Goal: Task Accomplishment & Management: Manage account settings

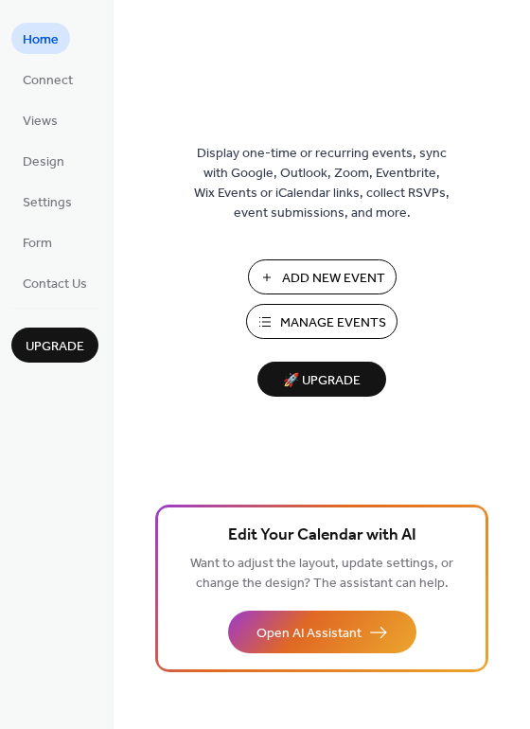
click at [313, 317] on span "Manage Events" at bounding box center [333, 323] width 106 height 20
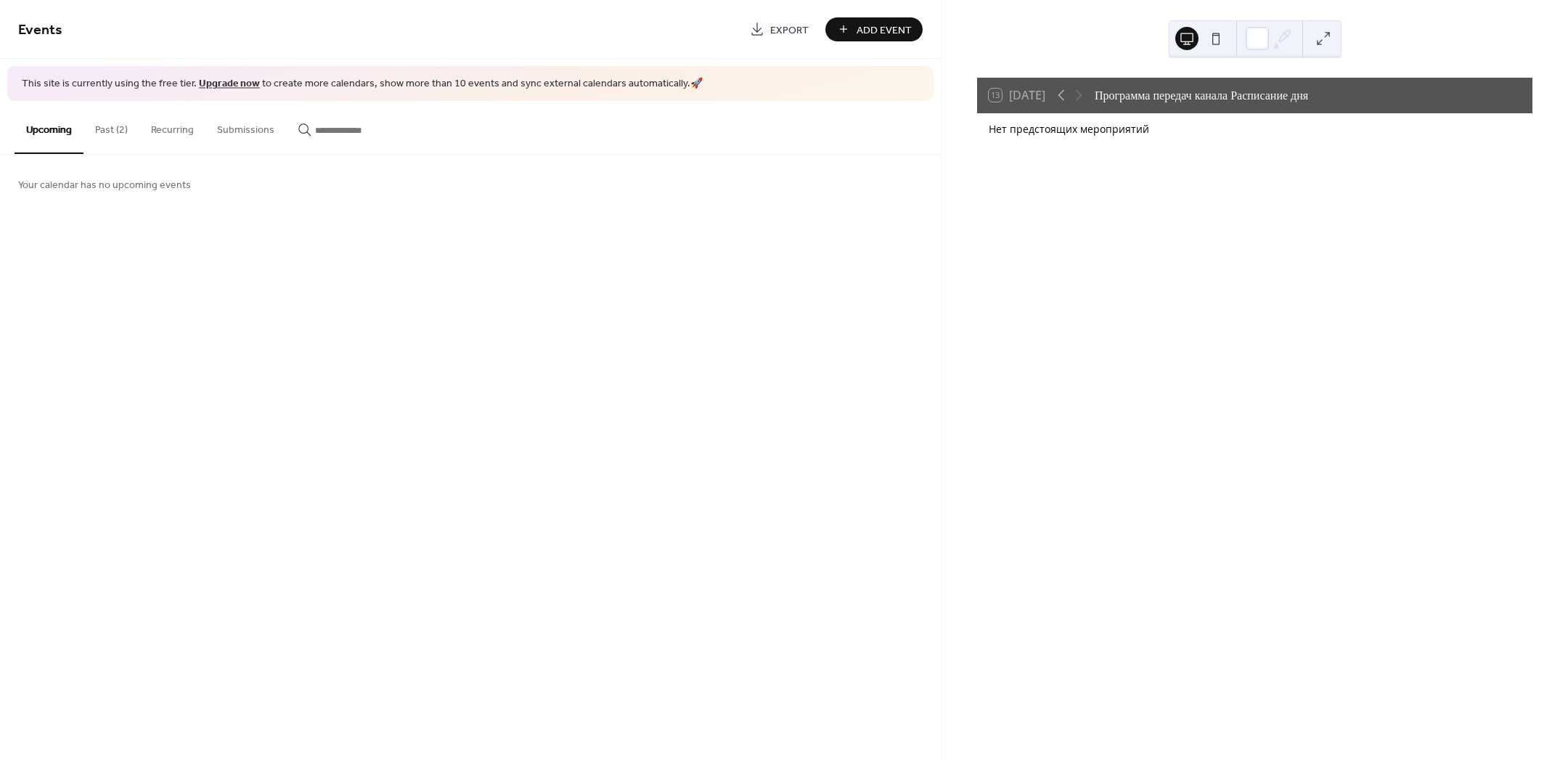
click at [123, 124] on button "Past (2)" at bounding box center [111, 126] width 56 height 51
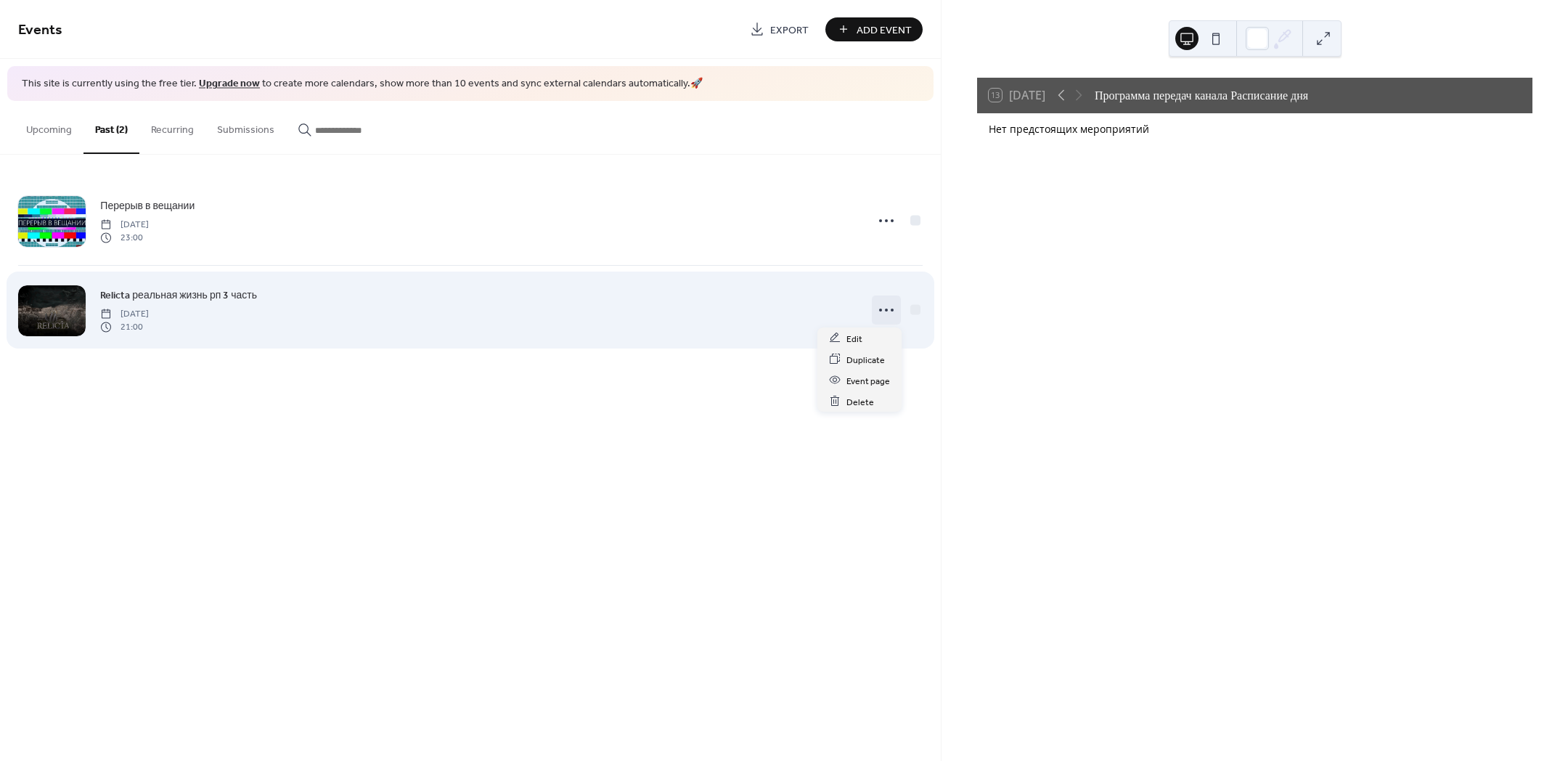
click at [881, 307] on icon at bounding box center [886, 310] width 23 height 23
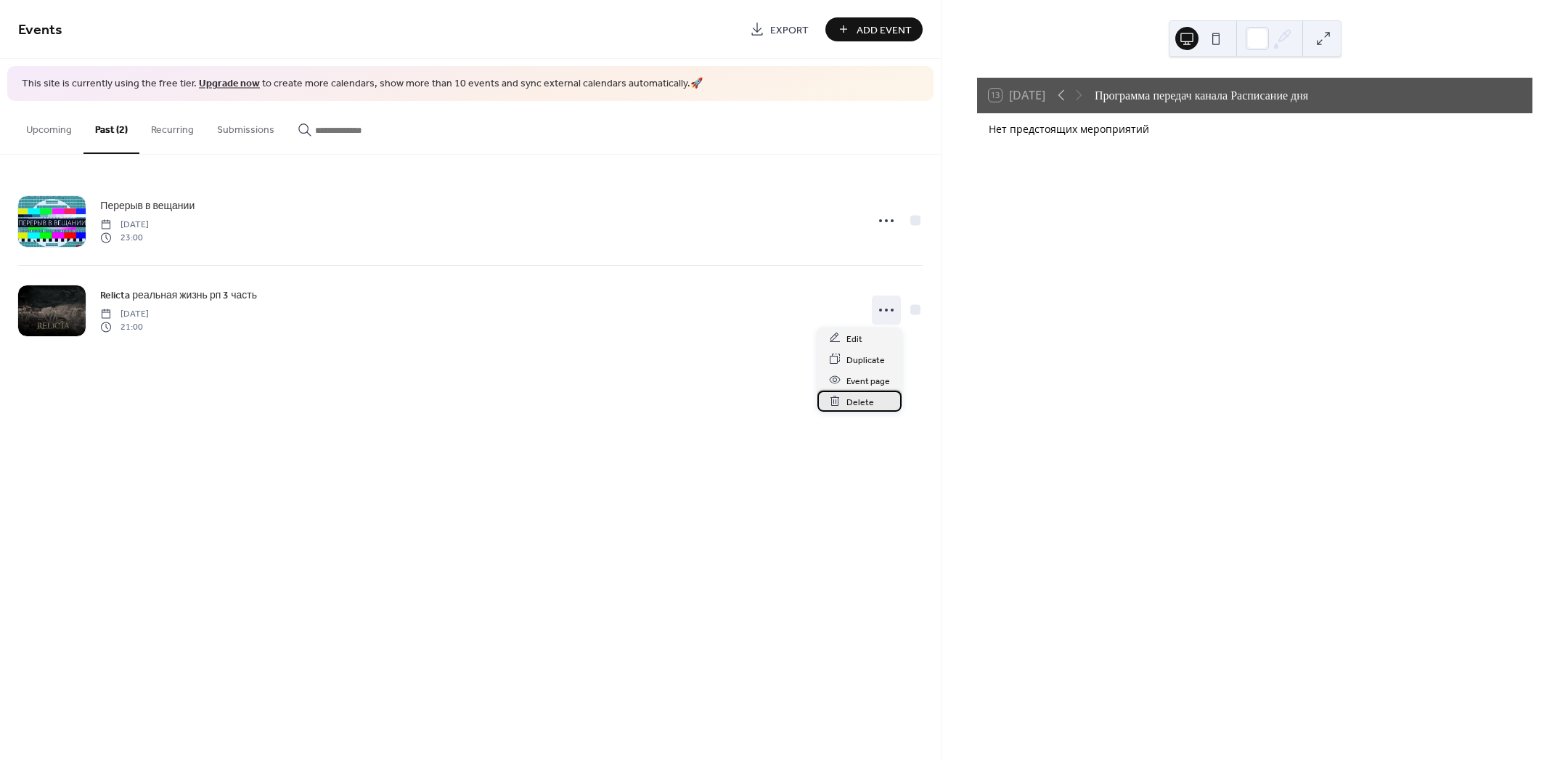
click at [871, 397] on span "Delete" at bounding box center [860, 402] width 28 height 15
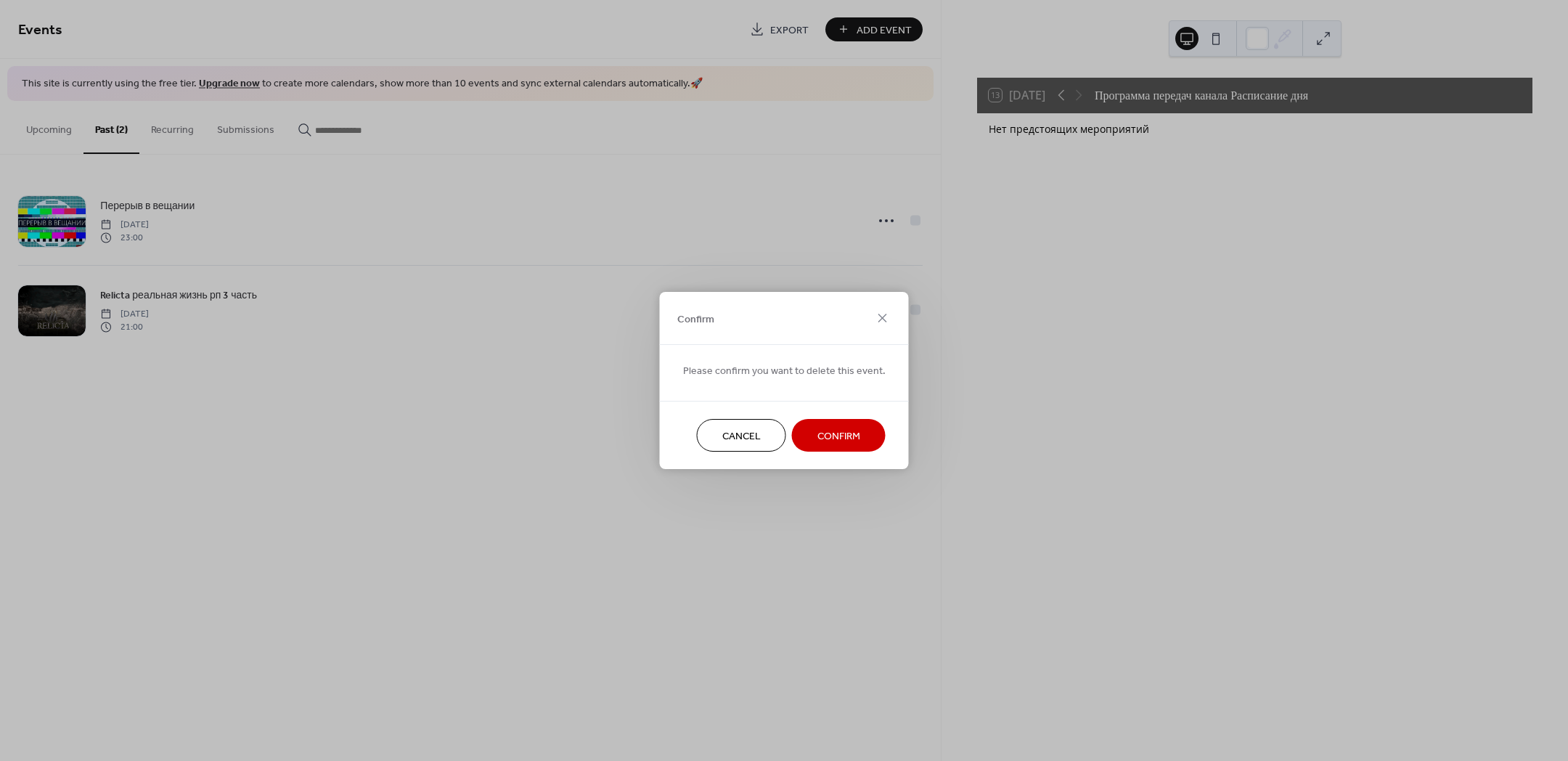
click at [824, 425] on button "Confirm" at bounding box center [838, 435] width 93 height 33
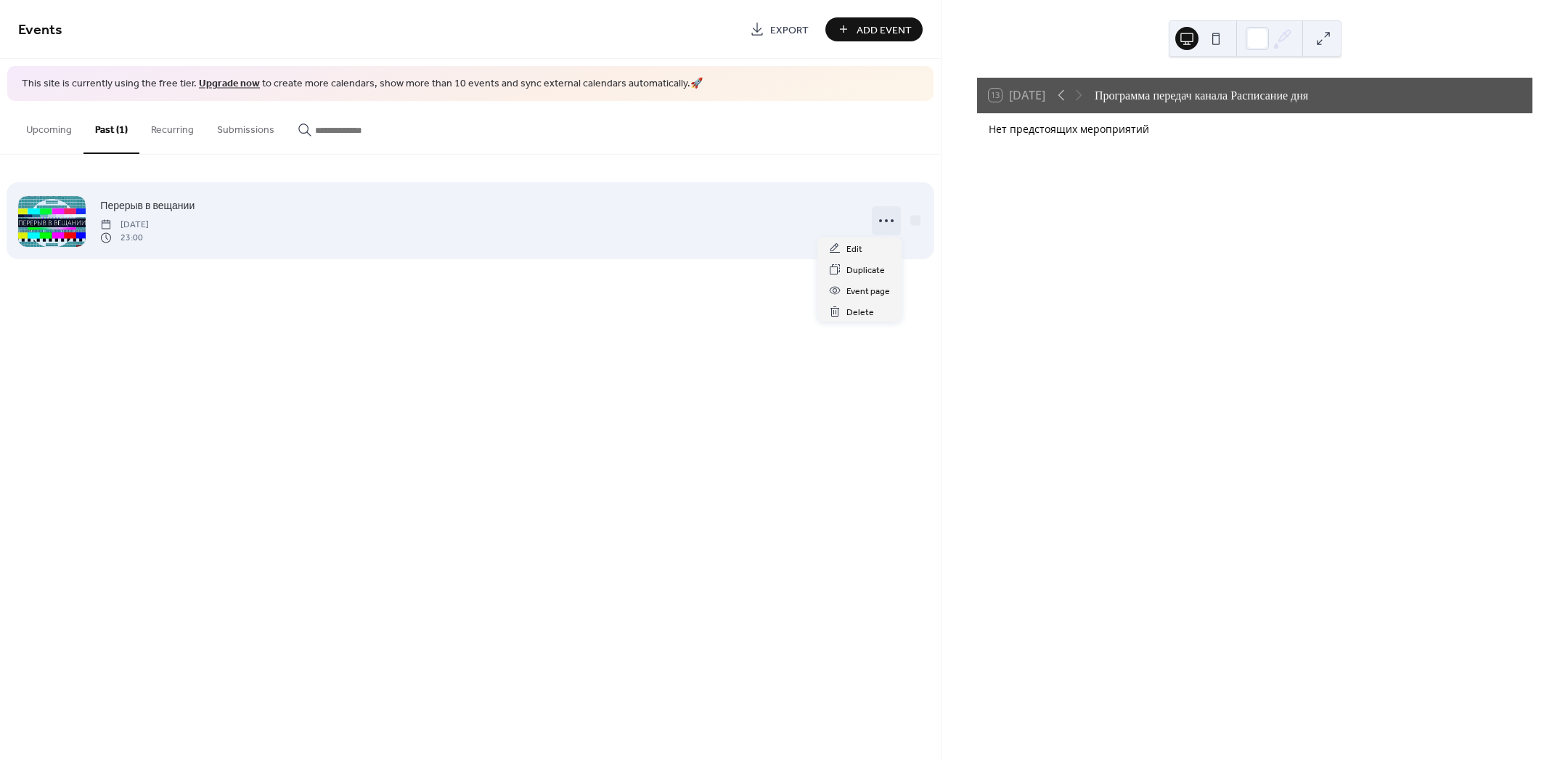
click at [894, 220] on icon at bounding box center [886, 221] width 23 height 23
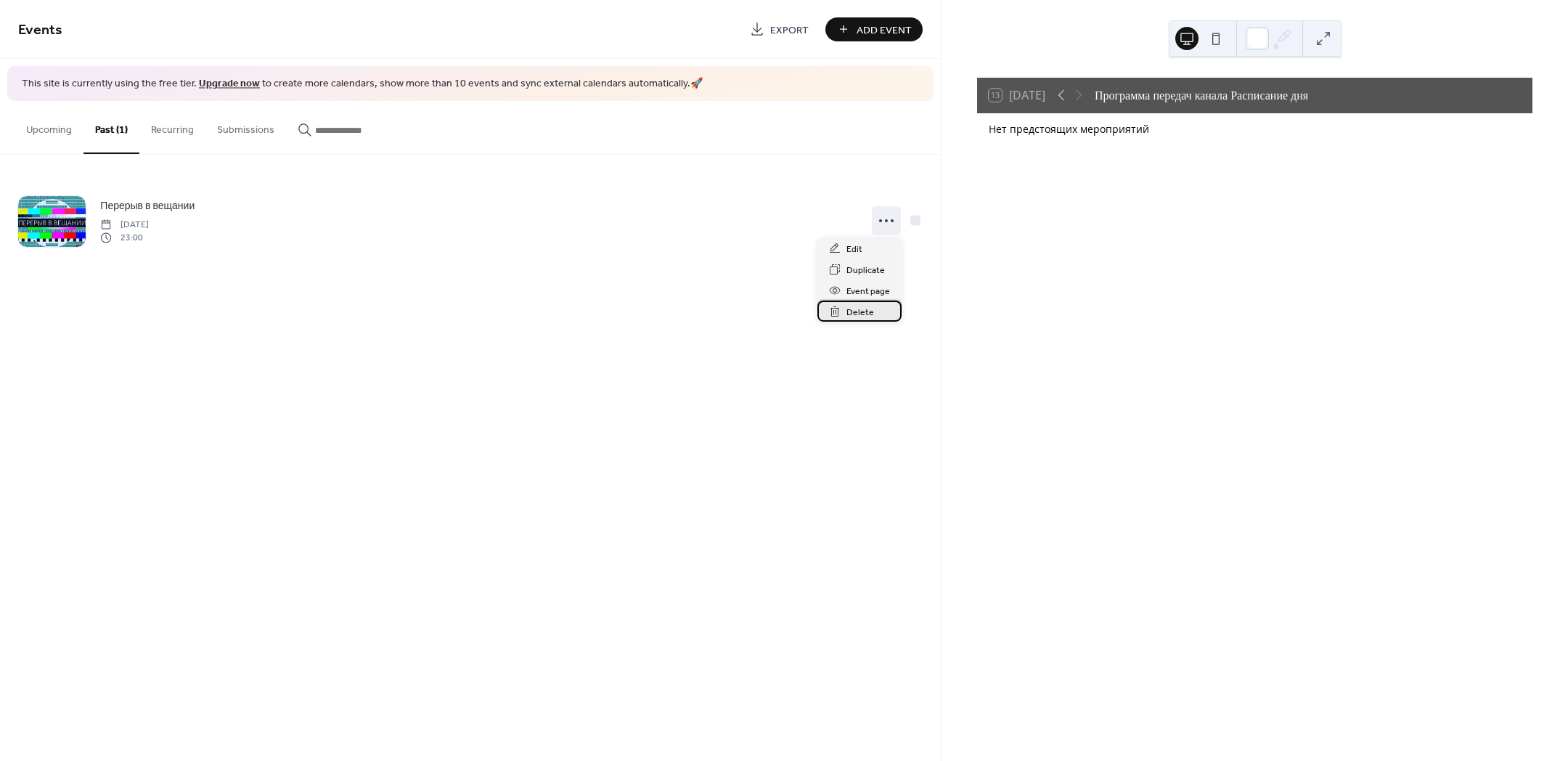
click at [876, 314] on div "Delete" at bounding box center [859, 310] width 84 height 21
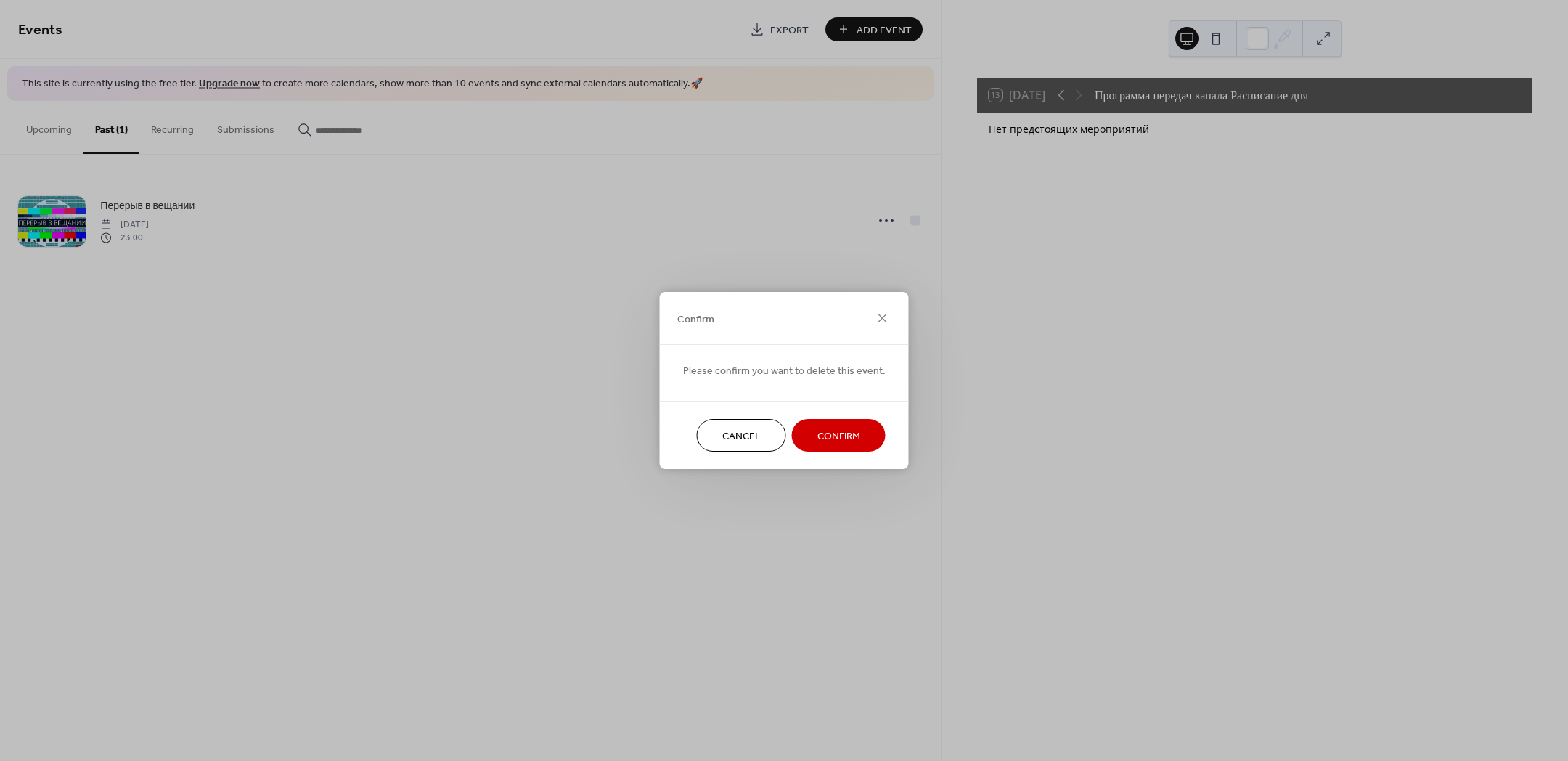
click at [868, 427] on button "Confirm" at bounding box center [838, 435] width 93 height 33
